Goal: Book appointment/travel/reservation

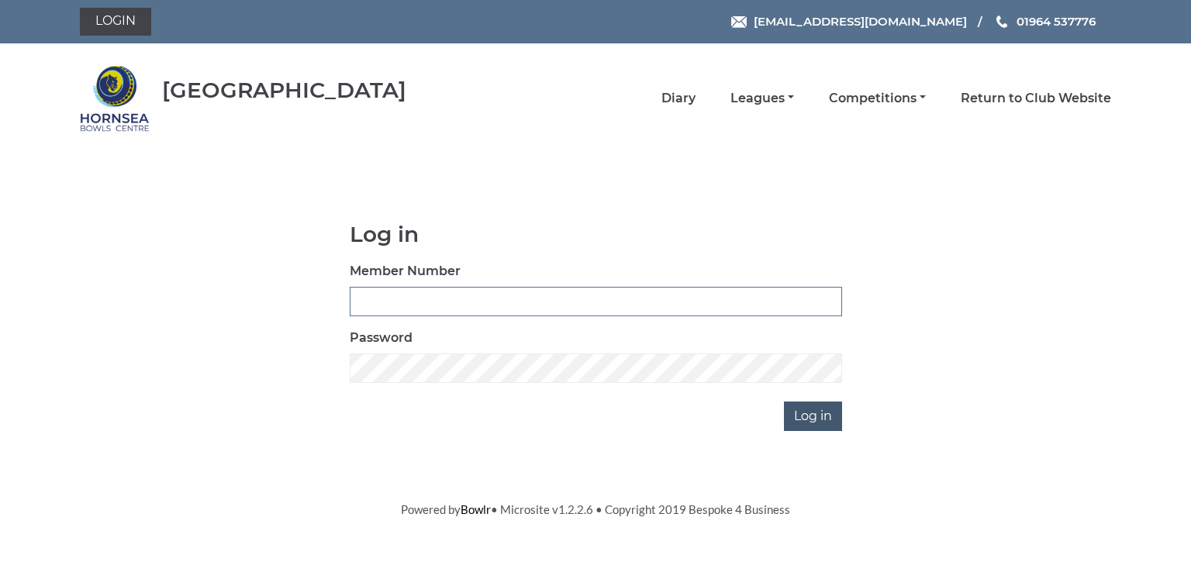
type input "0580"
click at [810, 416] on input "Log in" at bounding box center [813, 416] width 58 height 29
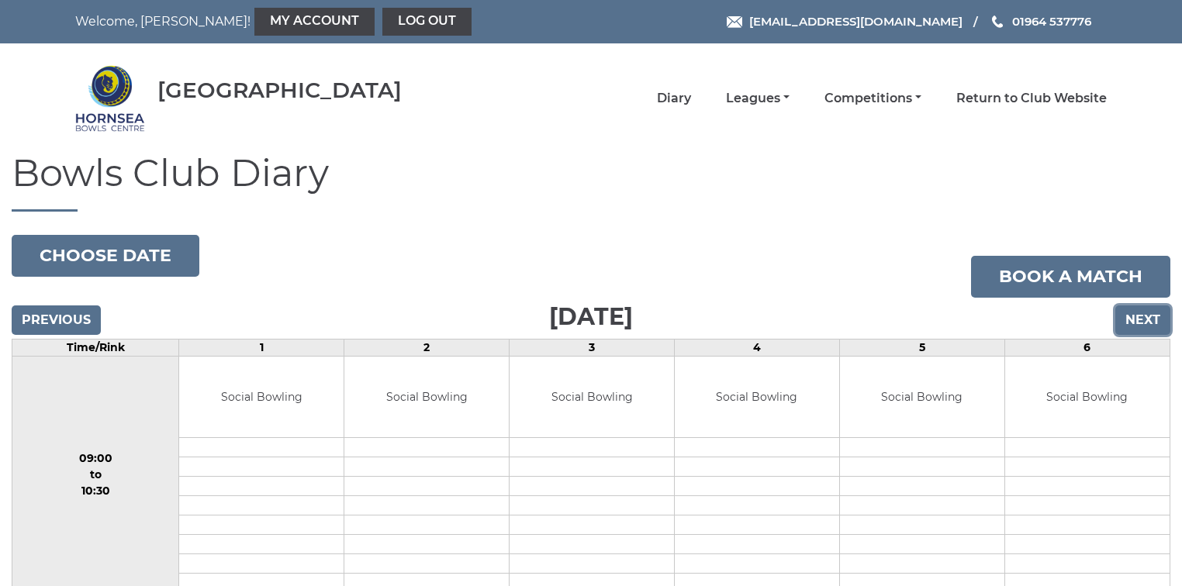
click at [1135, 321] on input "Next" at bounding box center [1142, 320] width 55 height 29
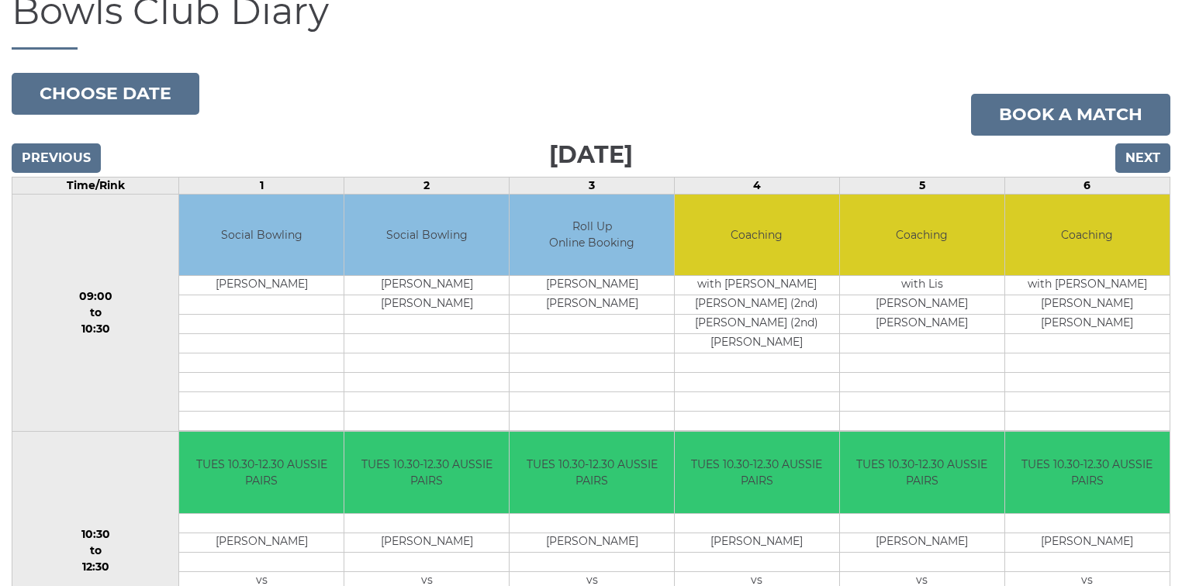
scroll to position [124, 0]
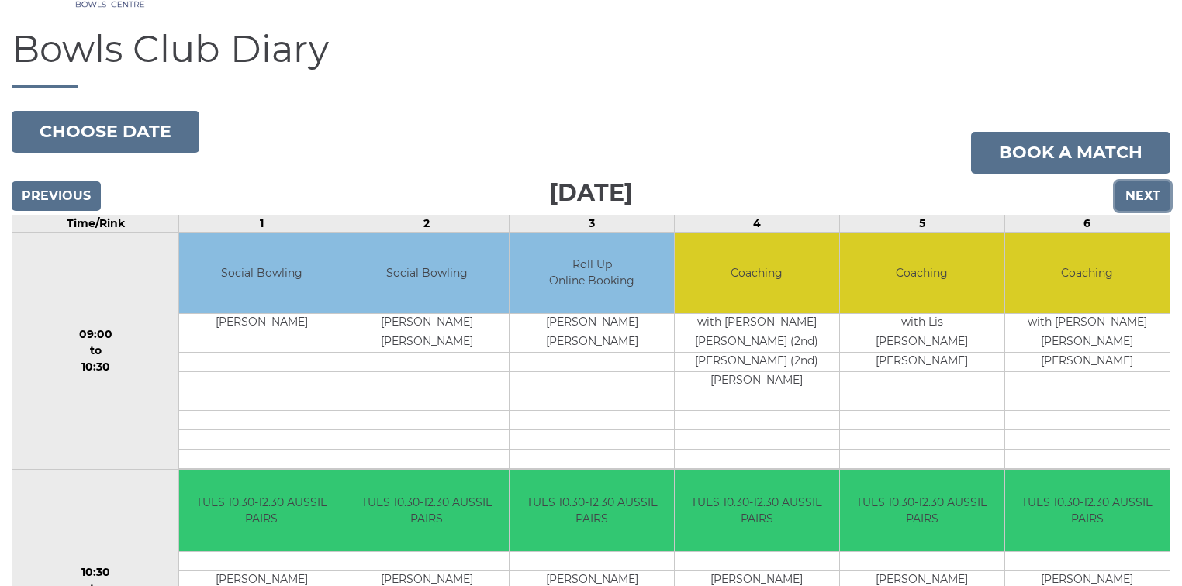
click at [1154, 196] on input "Next" at bounding box center [1142, 195] width 55 height 29
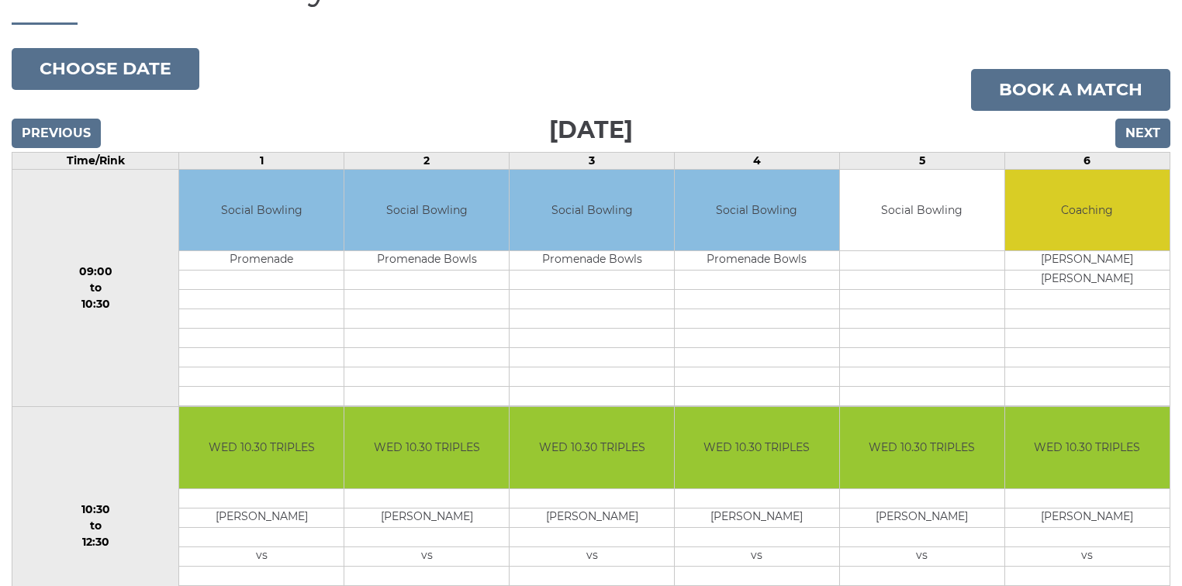
scroll to position [186, 0]
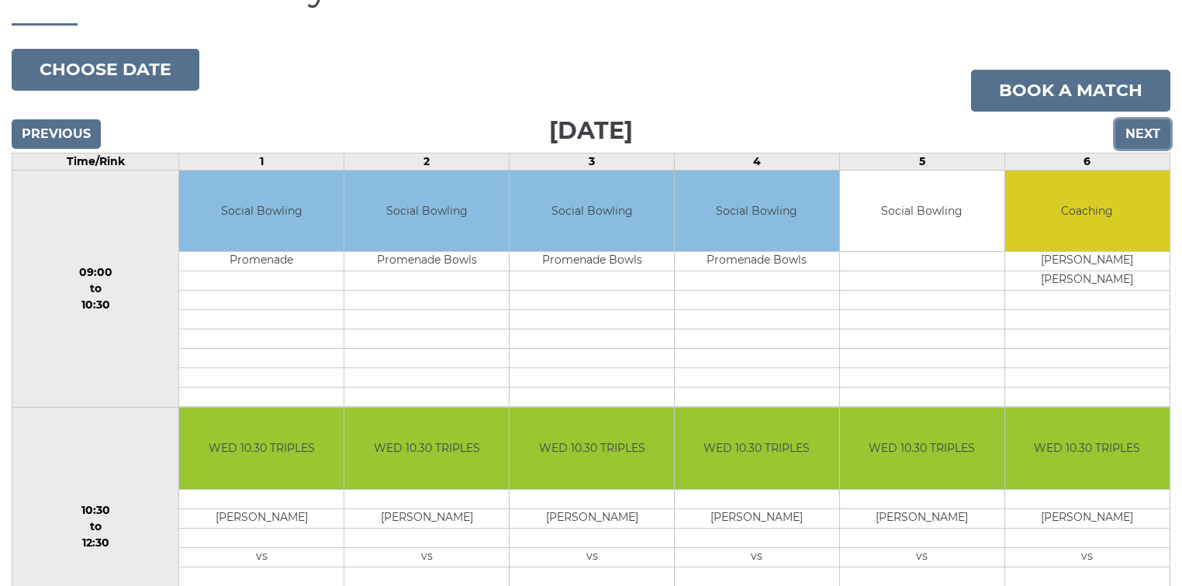
click at [1143, 130] on input "Next" at bounding box center [1142, 133] width 55 height 29
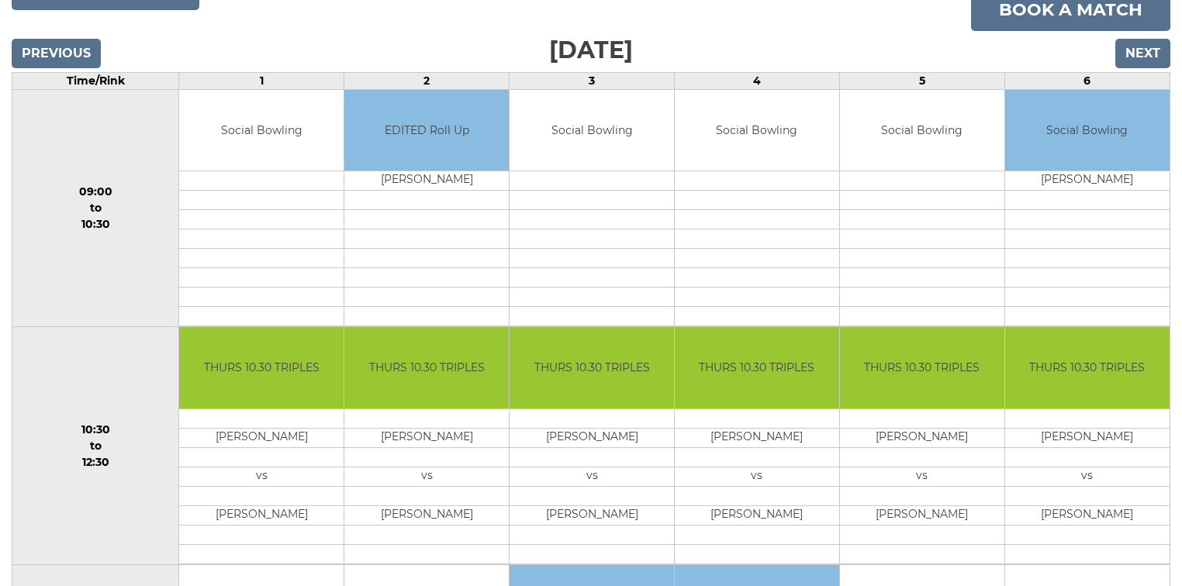
scroll to position [186, 0]
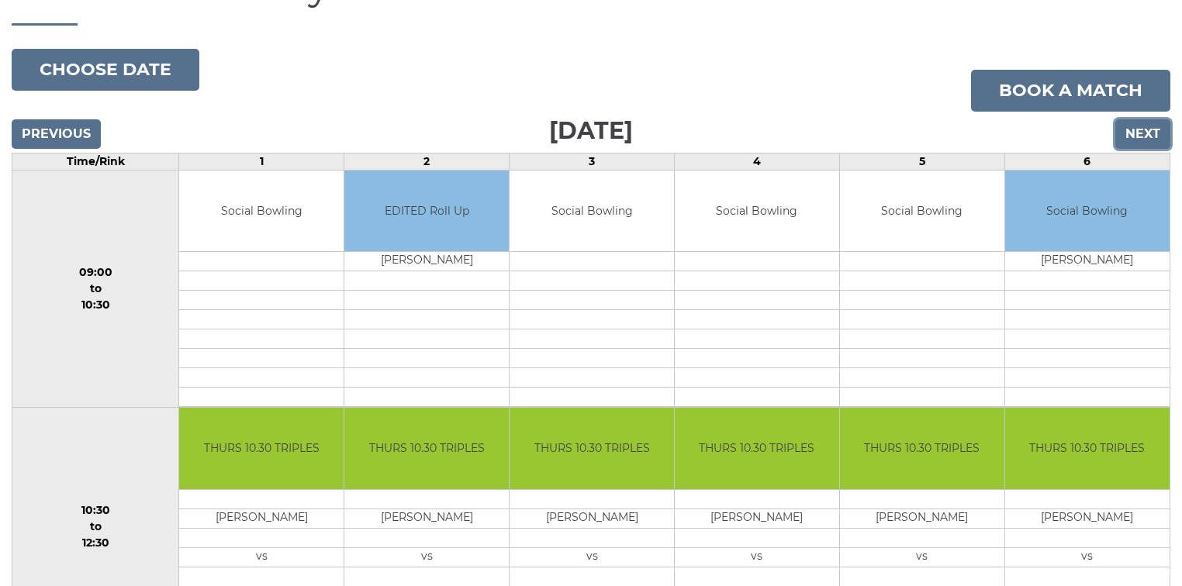
click at [1140, 136] on input "Next" at bounding box center [1142, 133] width 55 height 29
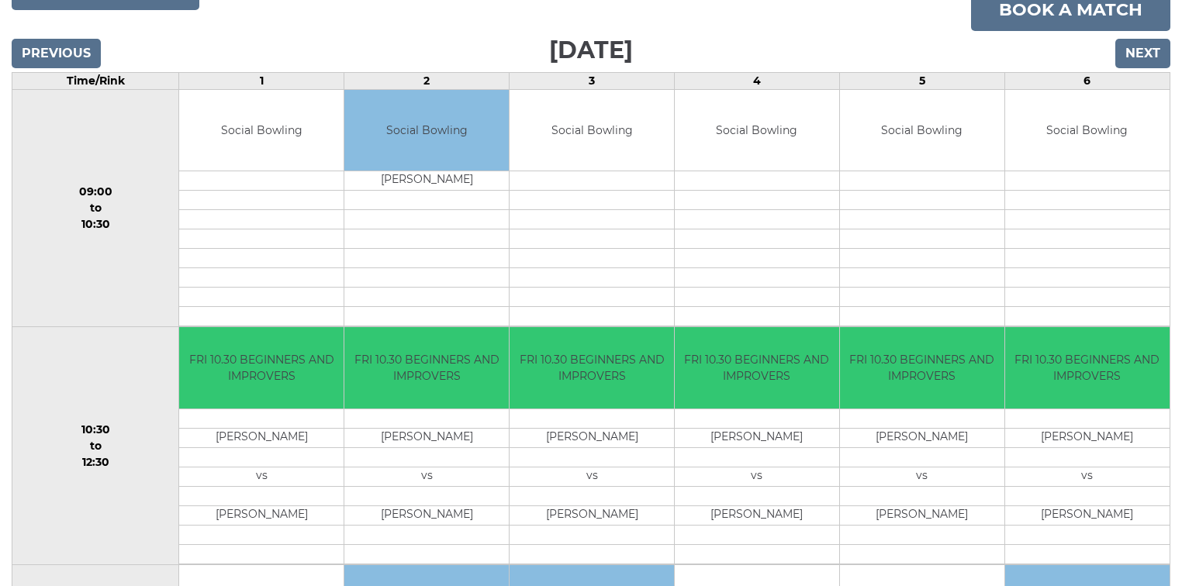
scroll to position [248, 0]
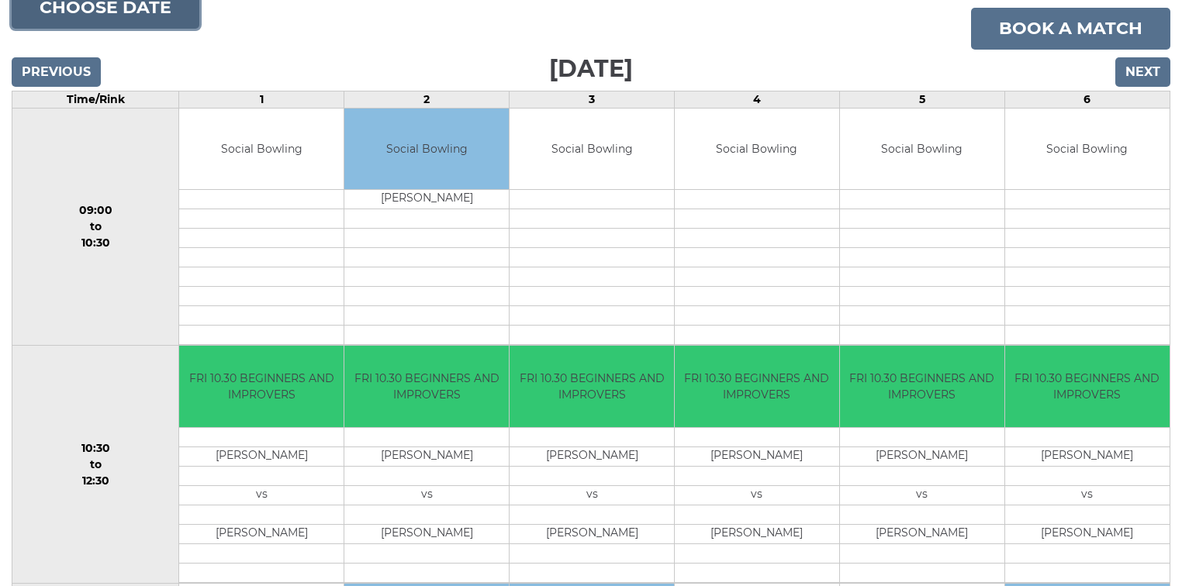
click at [135, 12] on button "Choose date" at bounding box center [106, 8] width 188 height 42
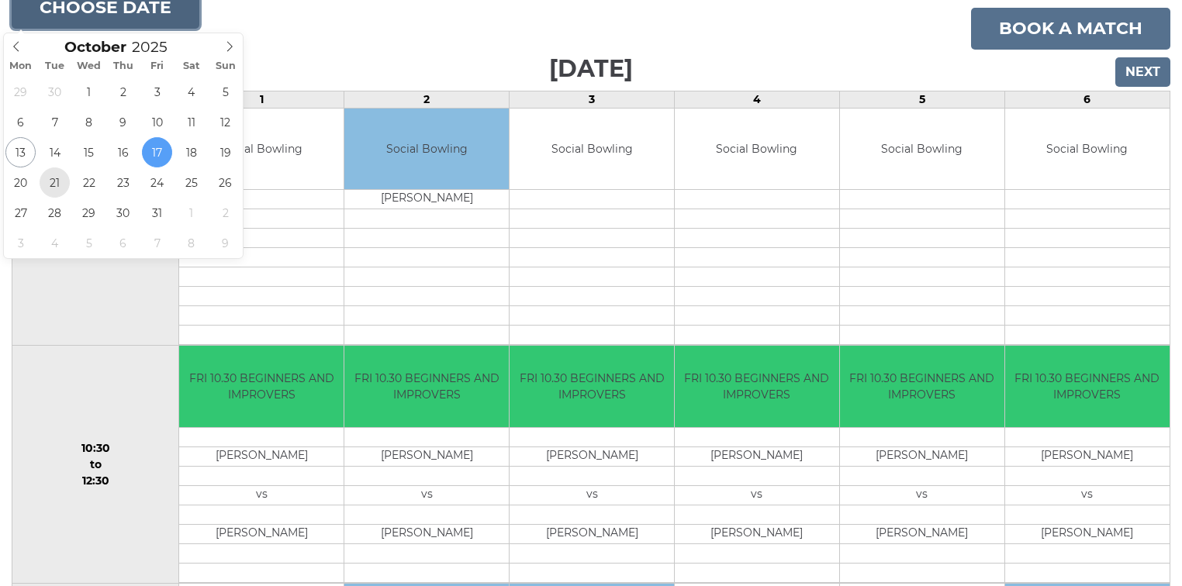
type input "2025-10-21"
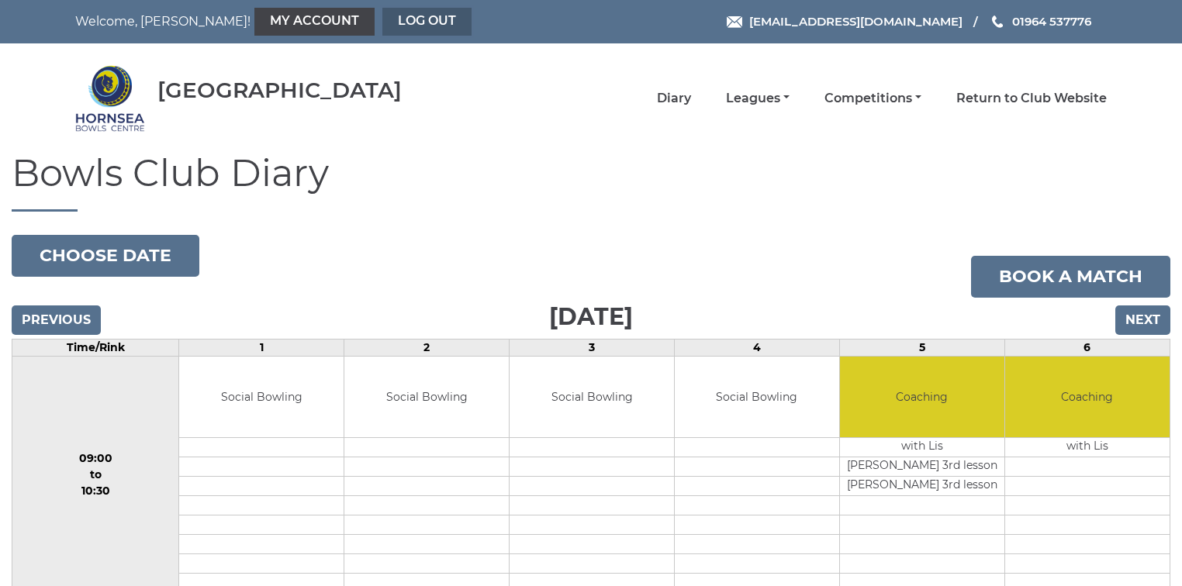
click at [382, 22] on link "Log out" at bounding box center [426, 22] width 89 height 28
